Goal: Task Accomplishment & Management: Manage account settings

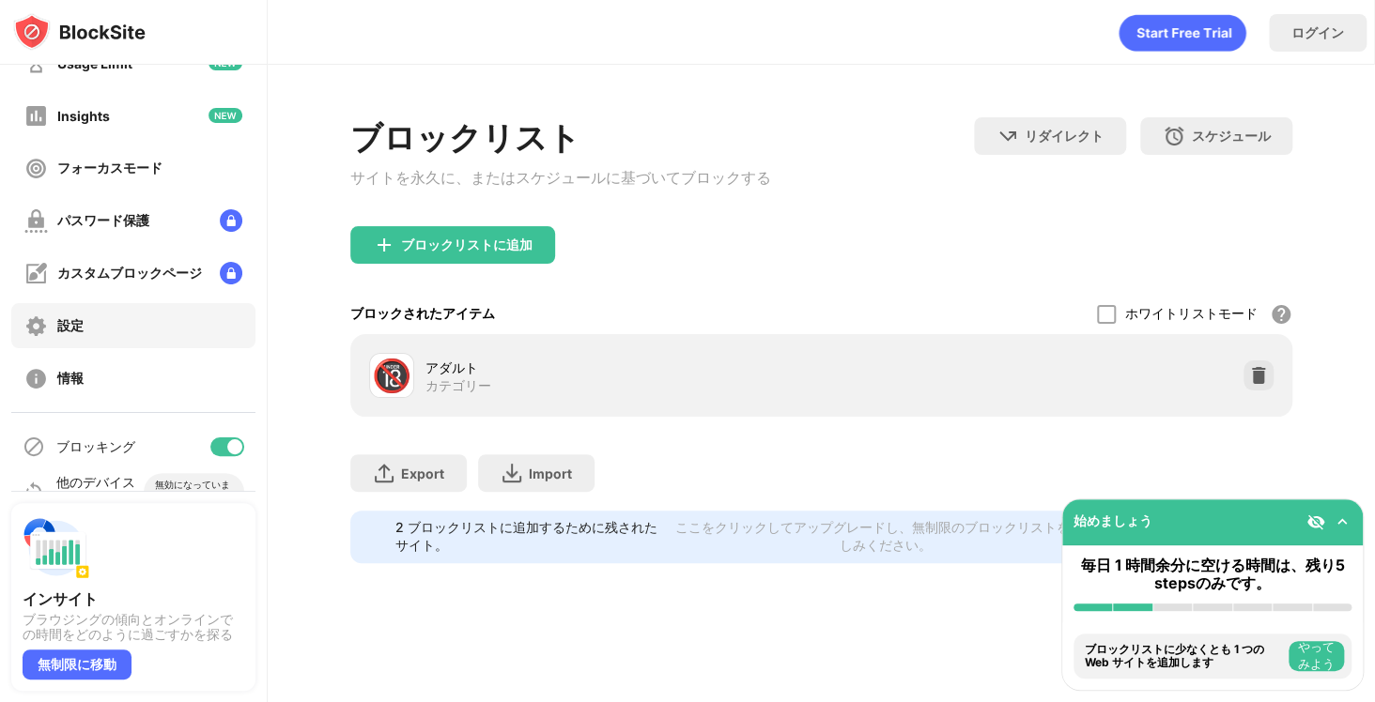
scroll to position [122, 0]
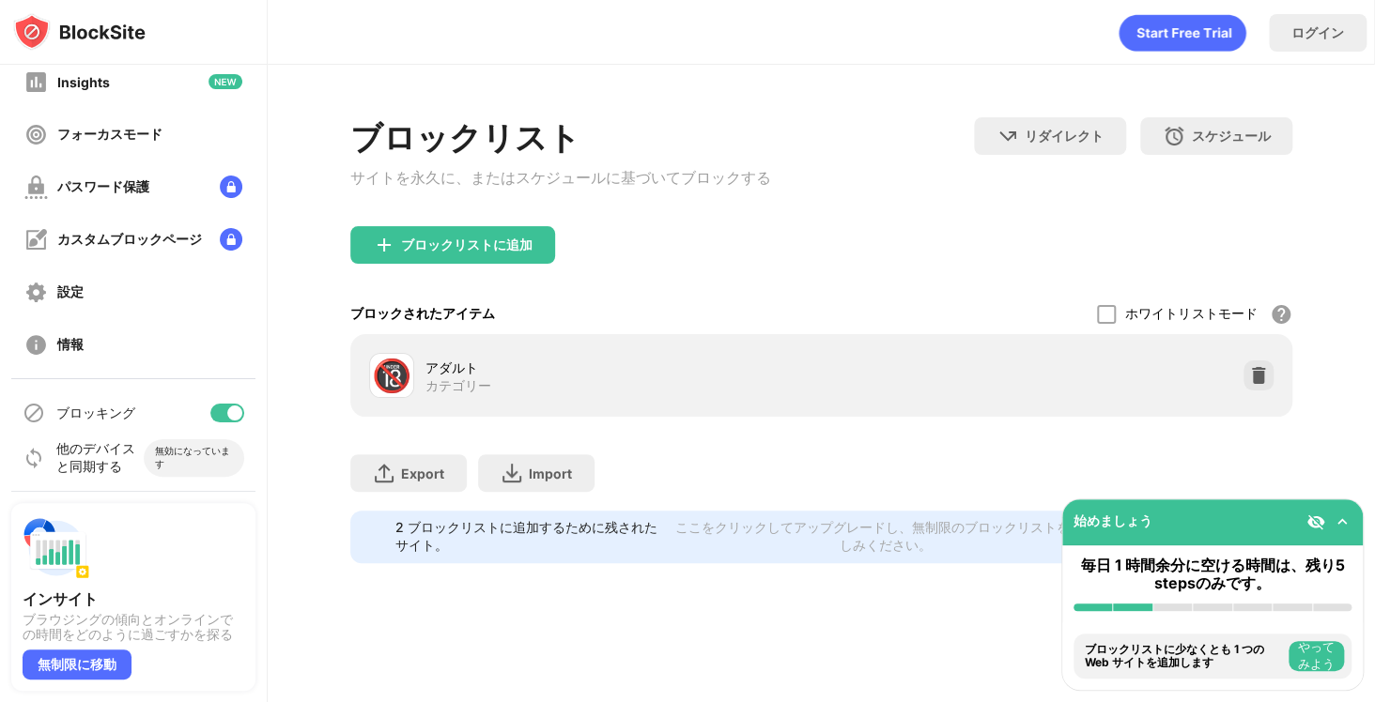
click at [227, 412] on div at bounding box center [234, 413] width 15 height 15
click at [212, 413] on div at bounding box center [219, 413] width 15 height 15
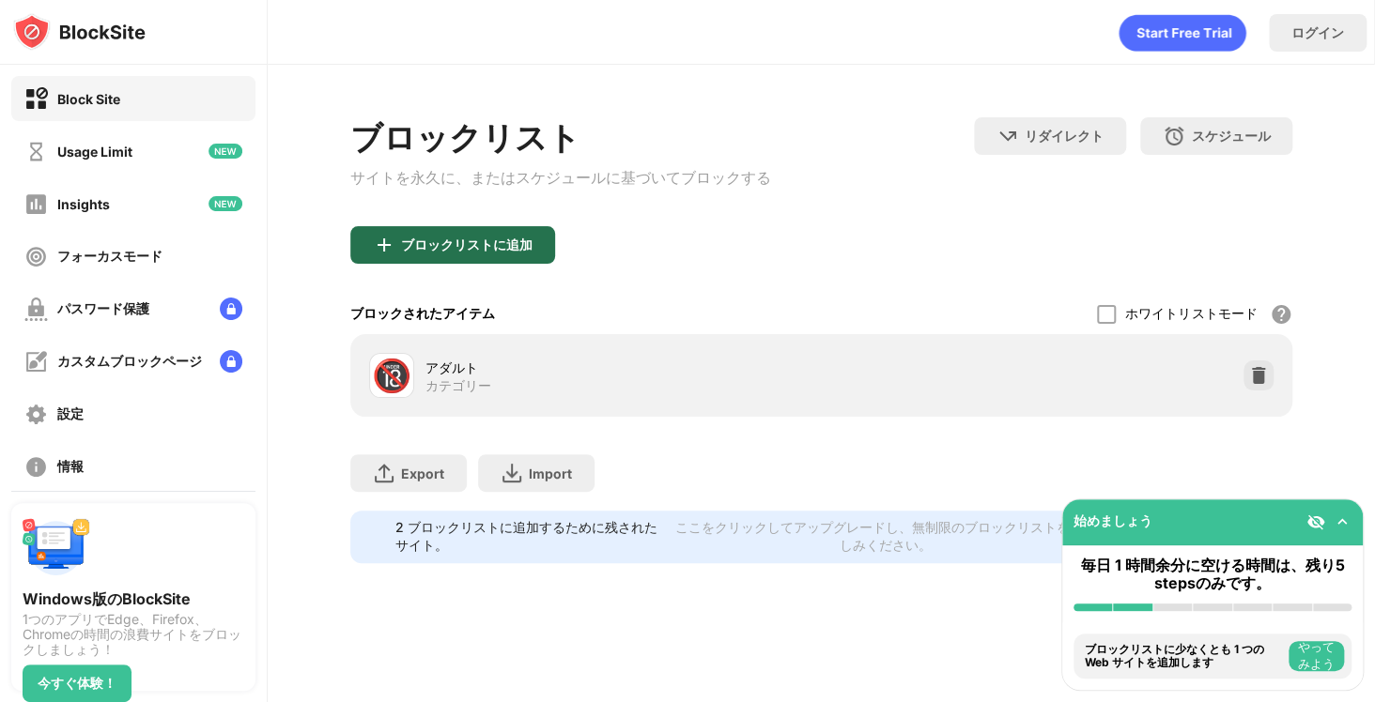
click at [506, 253] on div "ブロックリストに追加" at bounding box center [466, 245] width 131 height 15
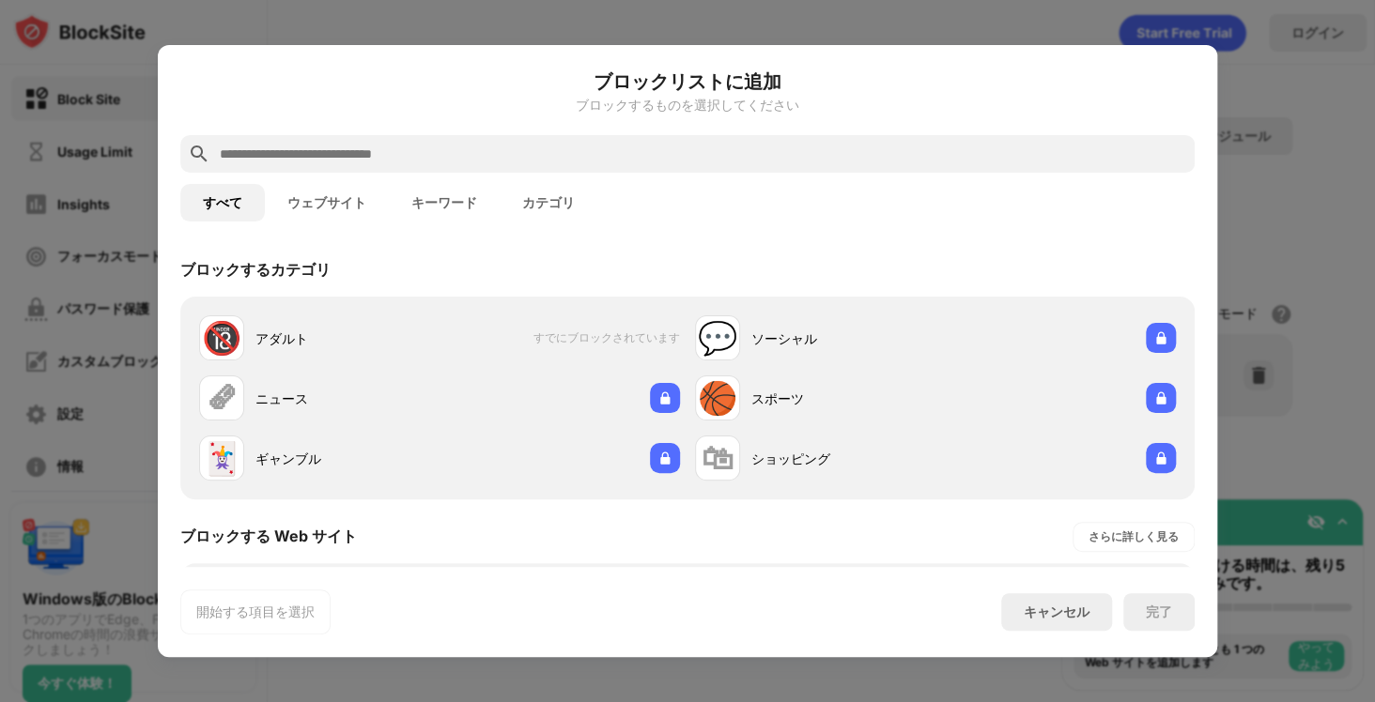
click at [586, 164] on input "text" at bounding box center [702, 154] width 969 height 23
click at [285, 208] on button "ウェブサイト" at bounding box center [327, 203] width 124 height 38
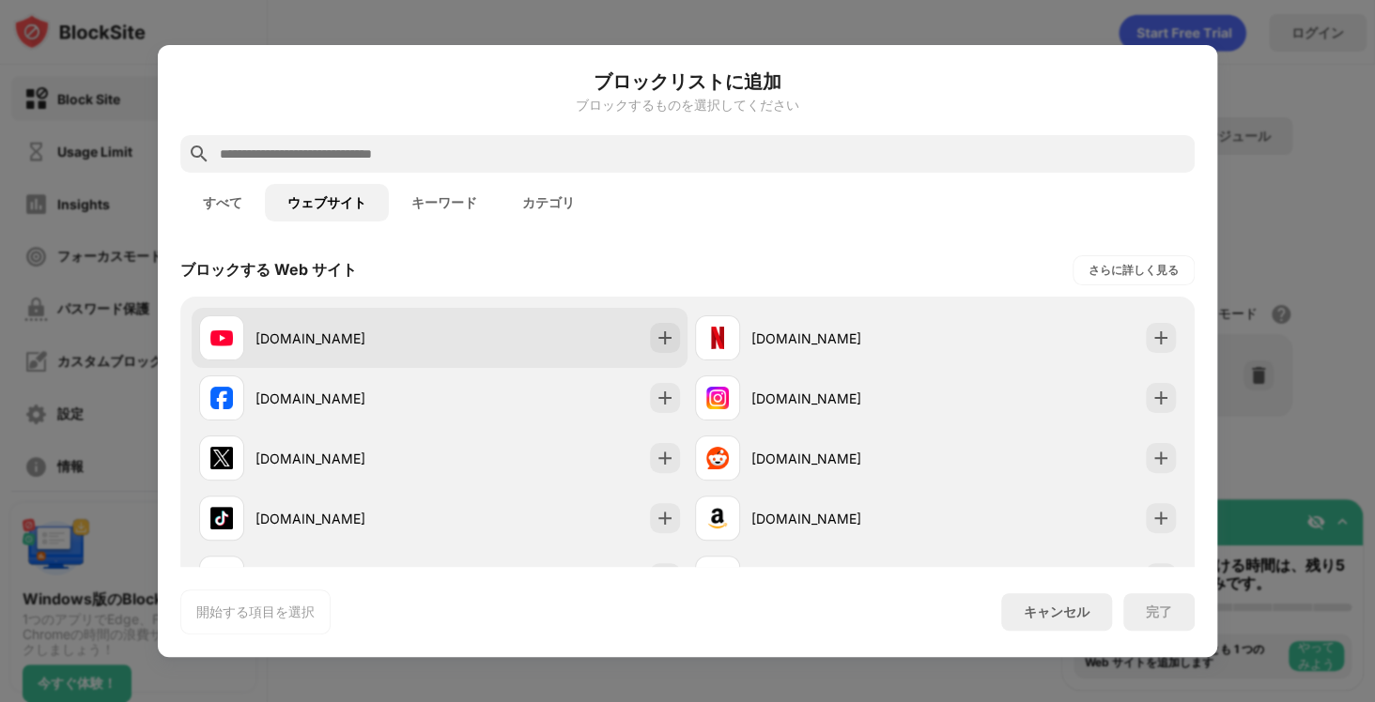
click at [327, 330] on div "[DOMAIN_NAME]" at bounding box center [347, 339] width 184 height 20
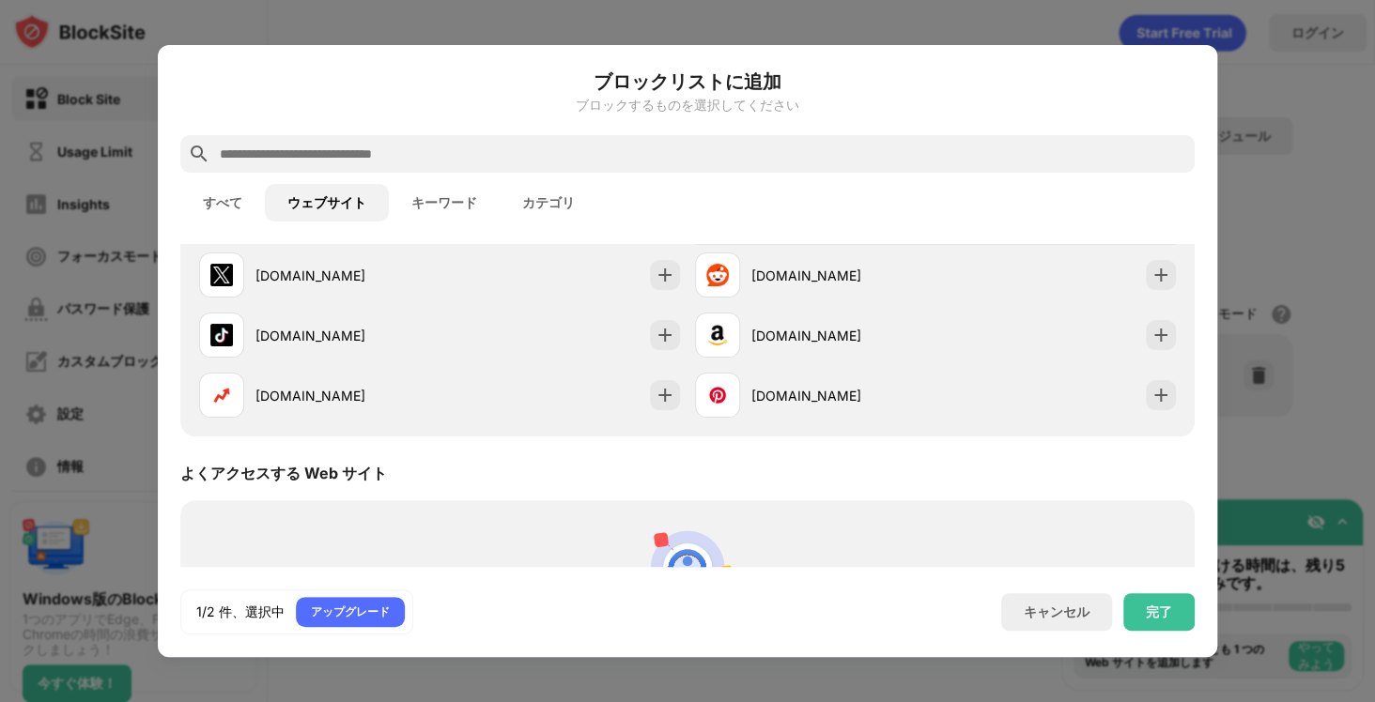
scroll to position [219, 0]
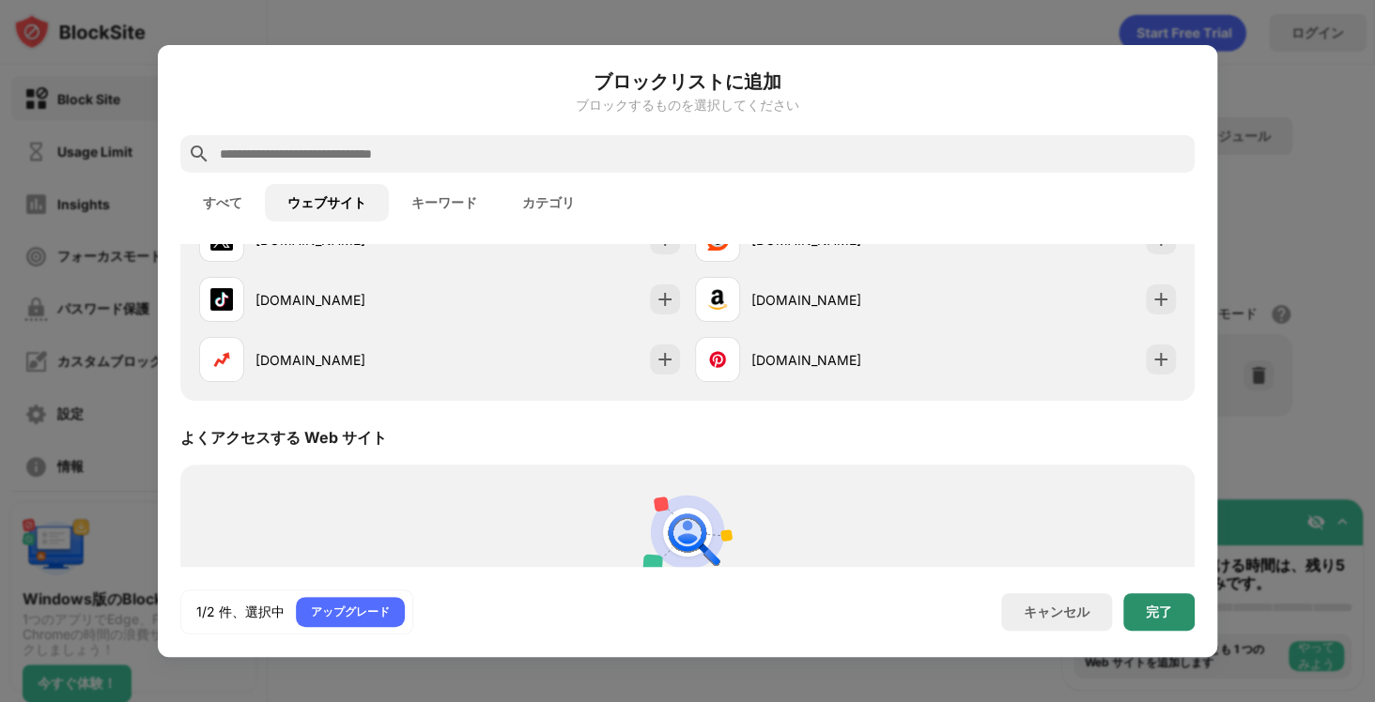
click at [1168, 603] on div "完了" at bounding box center [1158, 612] width 71 height 38
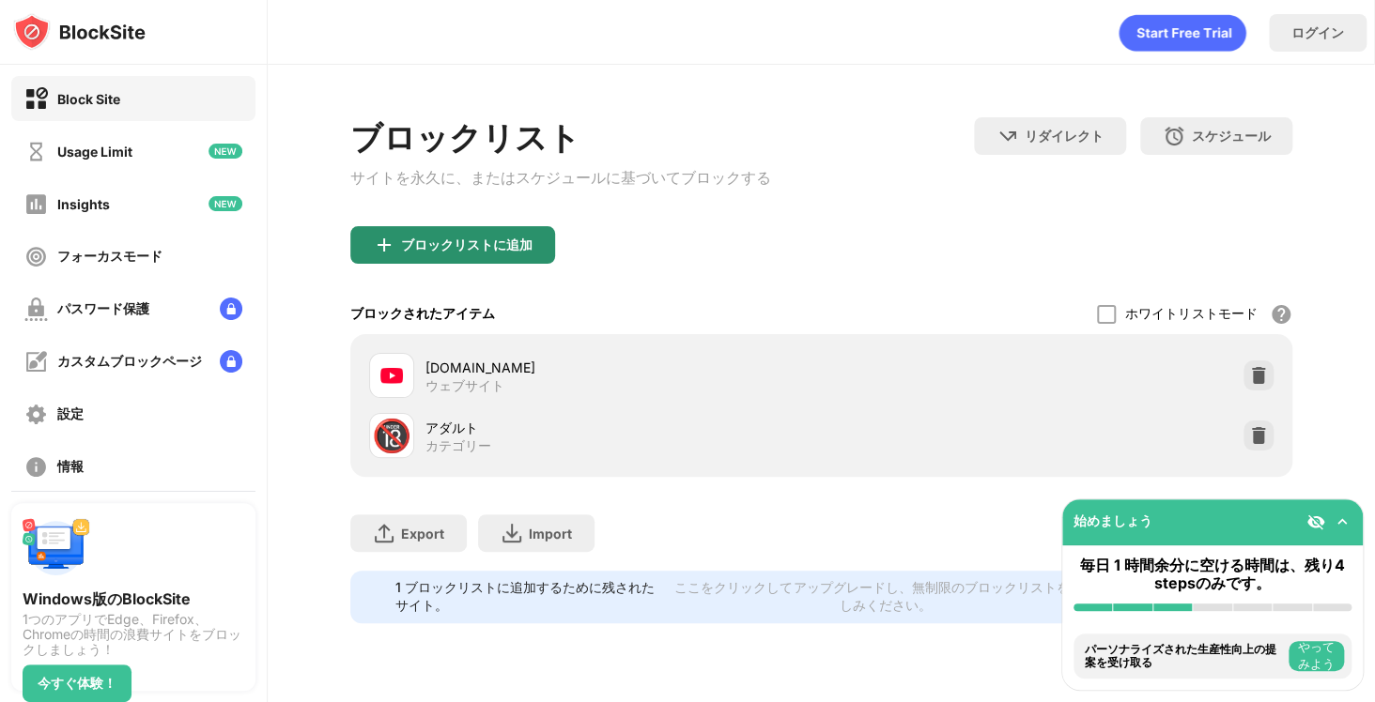
click at [462, 256] on div "ブロックリストに追加" at bounding box center [452, 245] width 205 height 38
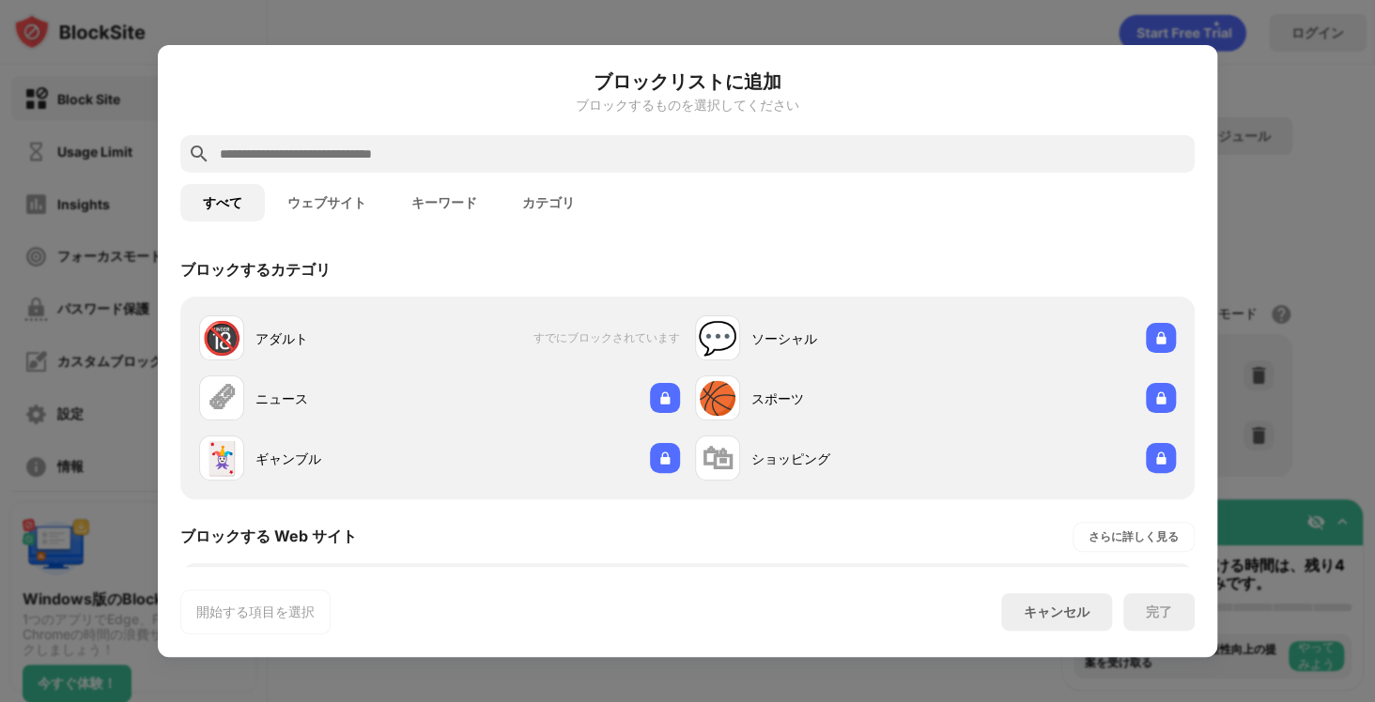
click at [568, 157] on input "text" at bounding box center [702, 154] width 969 height 23
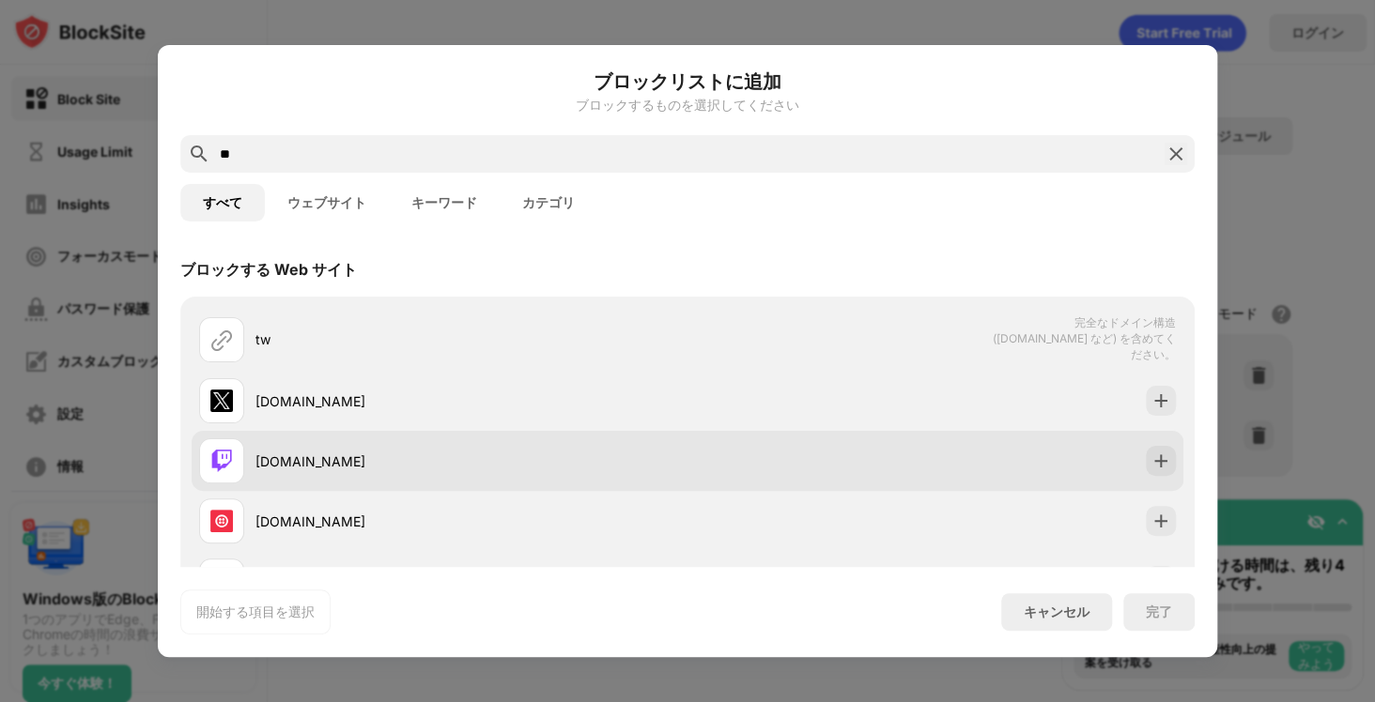
type input "**"
click at [312, 455] on div "[DOMAIN_NAME]" at bounding box center [471, 462] width 432 height 20
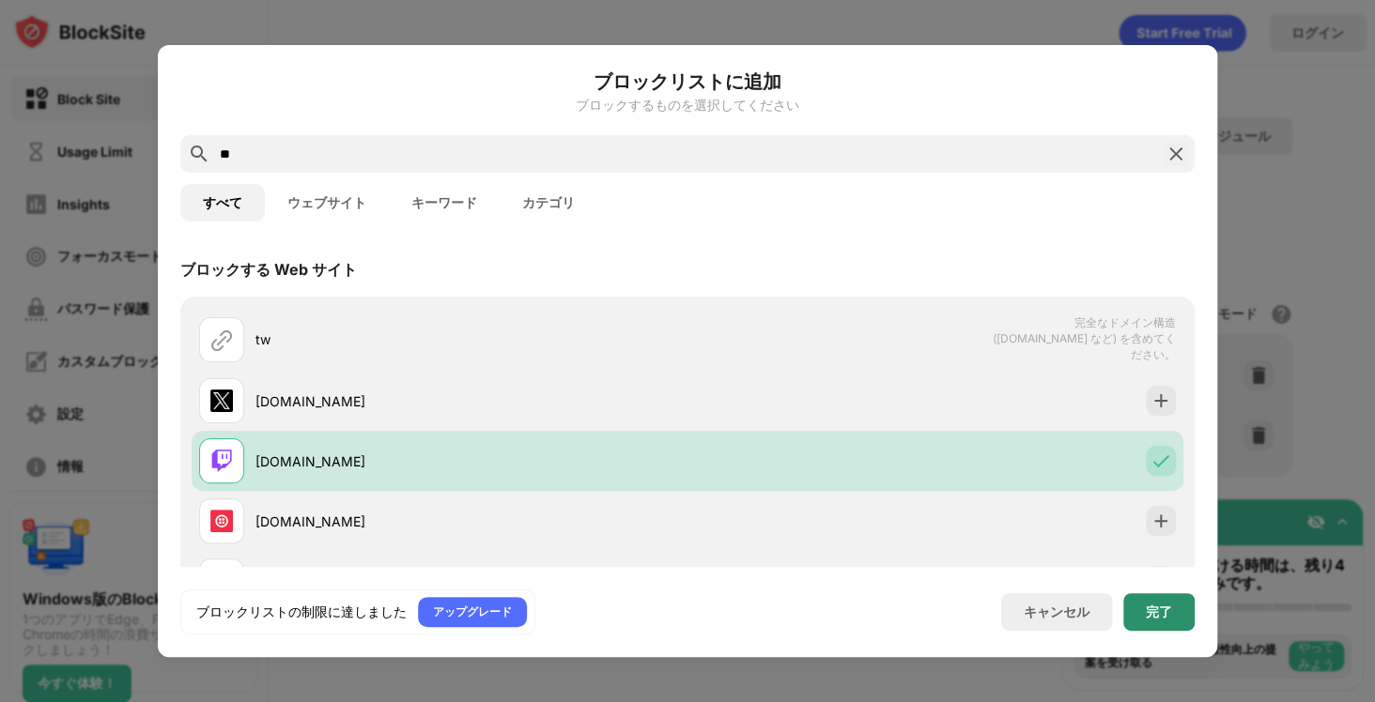
click at [1163, 608] on div "完了" at bounding box center [1159, 612] width 26 height 15
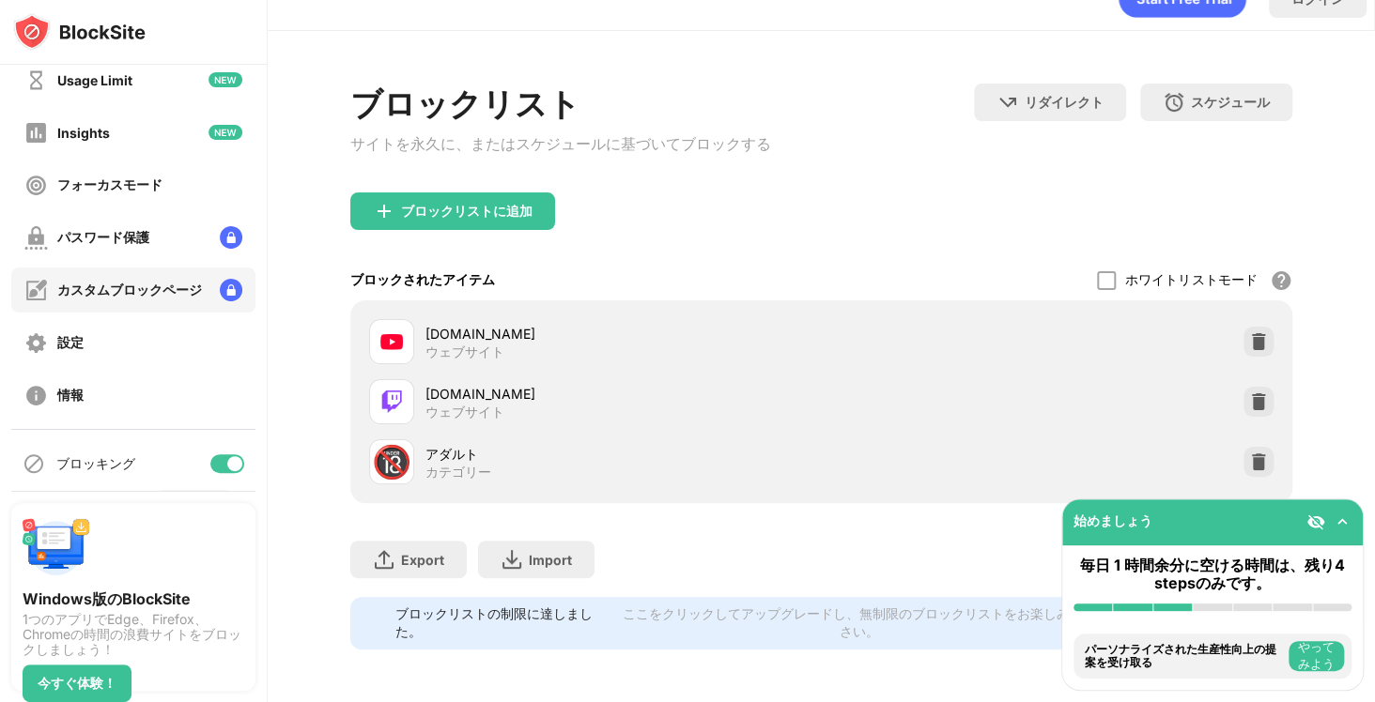
scroll to position [122, 0]
